Goal: Information Seeking & Learning: Learn about a topic

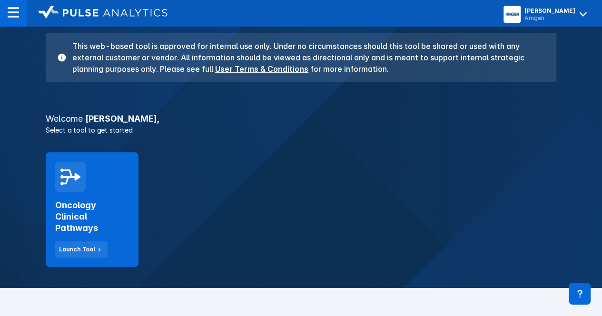
scroll to position [85, 0]
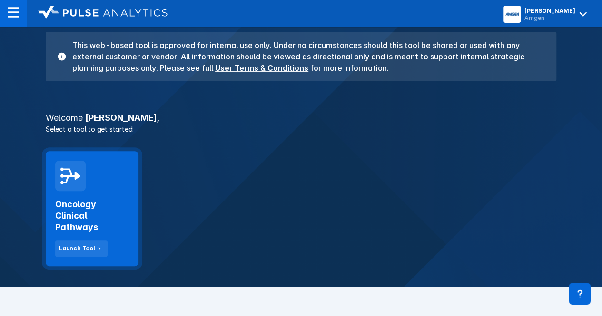
click at [83, 236] on div "Oncology Clinical Pathways Launch Tool" at bounding box center [92, 224] width 74 height 66
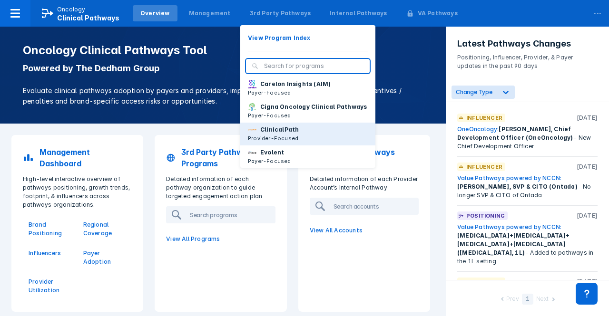
click at [260, 134] on p "ClinicalPath" at bounding box center [279, 130] width 39 height 9
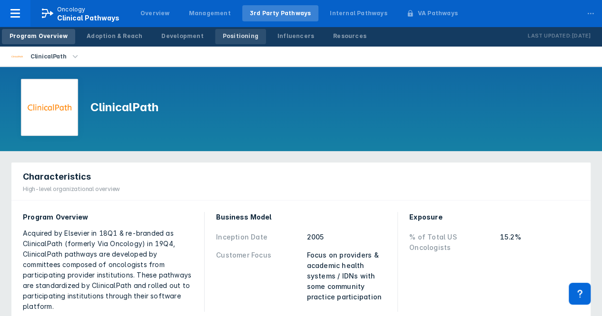
click at [229, 37] on div "Positioning" at bounding box center [241, 36] width 36 height 9
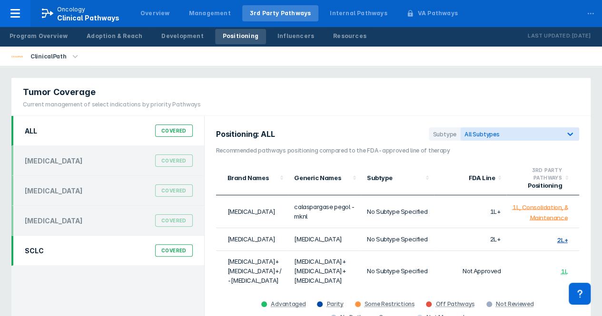
click at [174, 249] on div "Covered" at bounding box center [174, 251] width 38 height 12
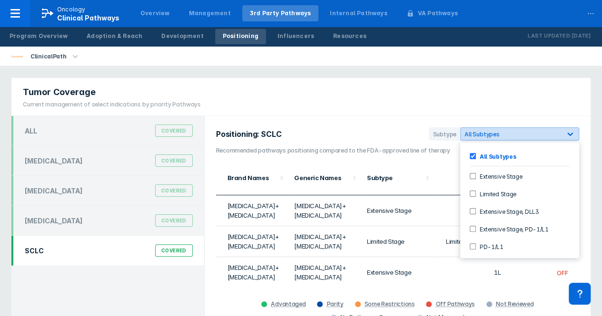
click at [498, 132] on span "All Subtypes" at bounding box center [481, 134] width 35 height 7
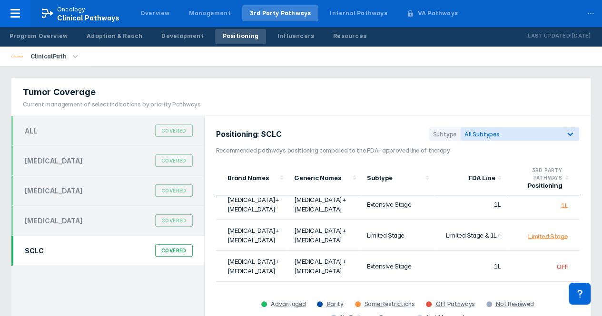
scroll to position [7, 0]
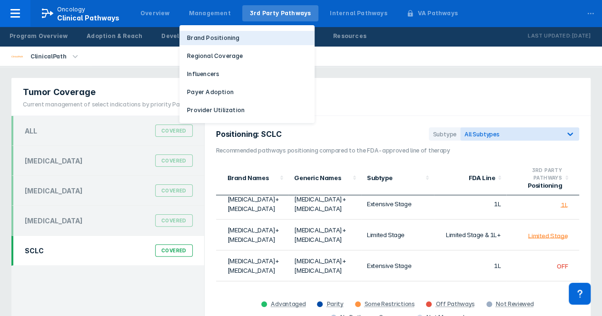
click at [195, 35] on p "Brand Positioning" at bounding box center [213, 38] width 52 height 9
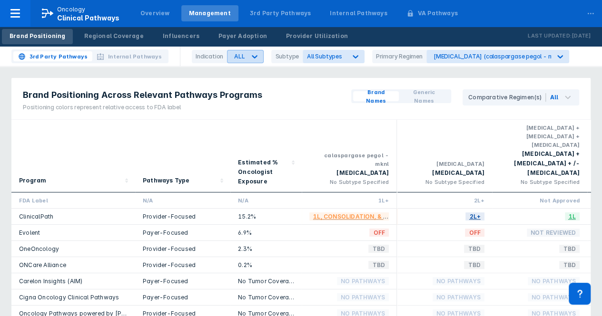
click at [253, 54] on icon at bounding box center [255, 57] width 10 height 10
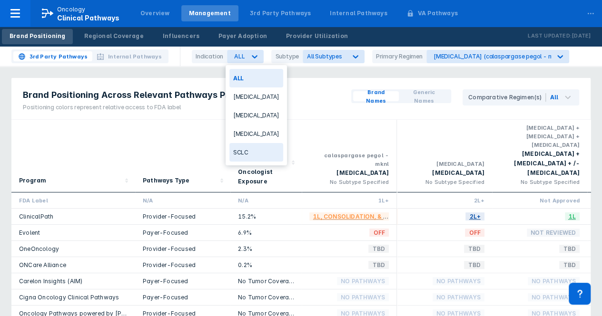
click at [239, 147] on div "SCLC" at bounding box center [256, 152] width 54 height 19
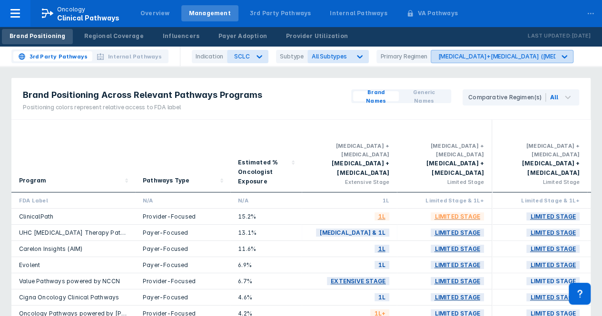
click at [468, 58] on div "carboplatin+etoposide (carboplatin+etoposide)" at bounding box center [541, 56] width 207 height 7
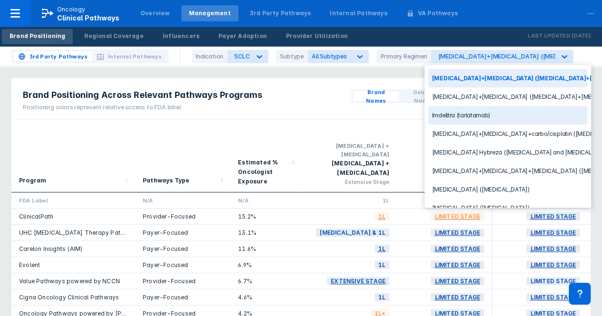
click at [451, 114] on div "Imdelltra (tarlatamab)" at bounding box center [507, 115] width 159 height 19
